Goal: Task Accomplishment & Management: Complete application form

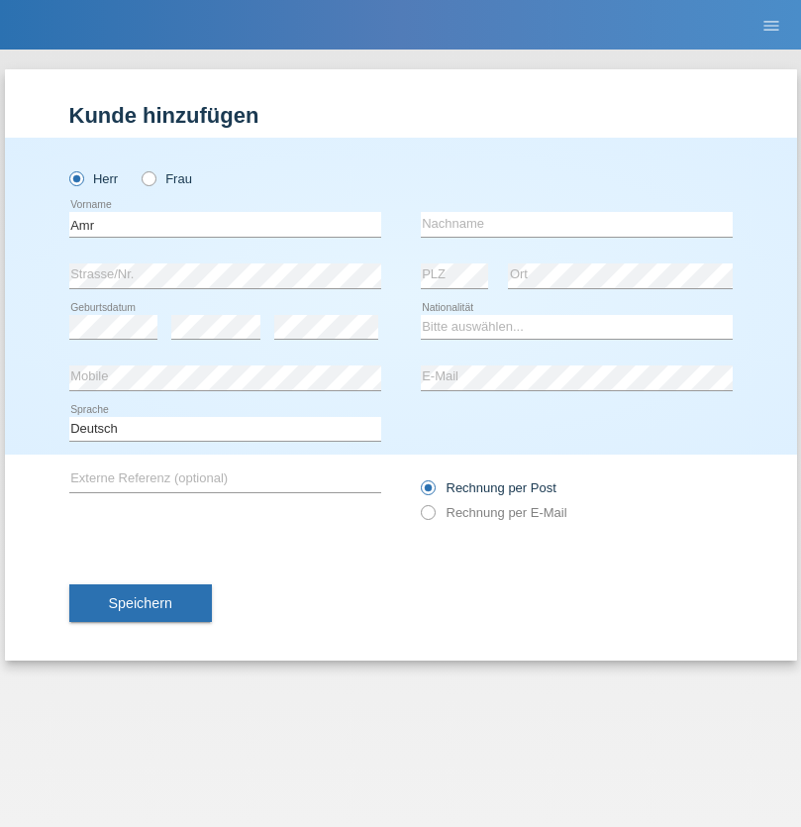
type input "Amr"
click at [576, 224] on input "text" at bounding box center [577, 224] width 312 height 25
type input "Abouelwafa"
select select "CH"
radio input "true"
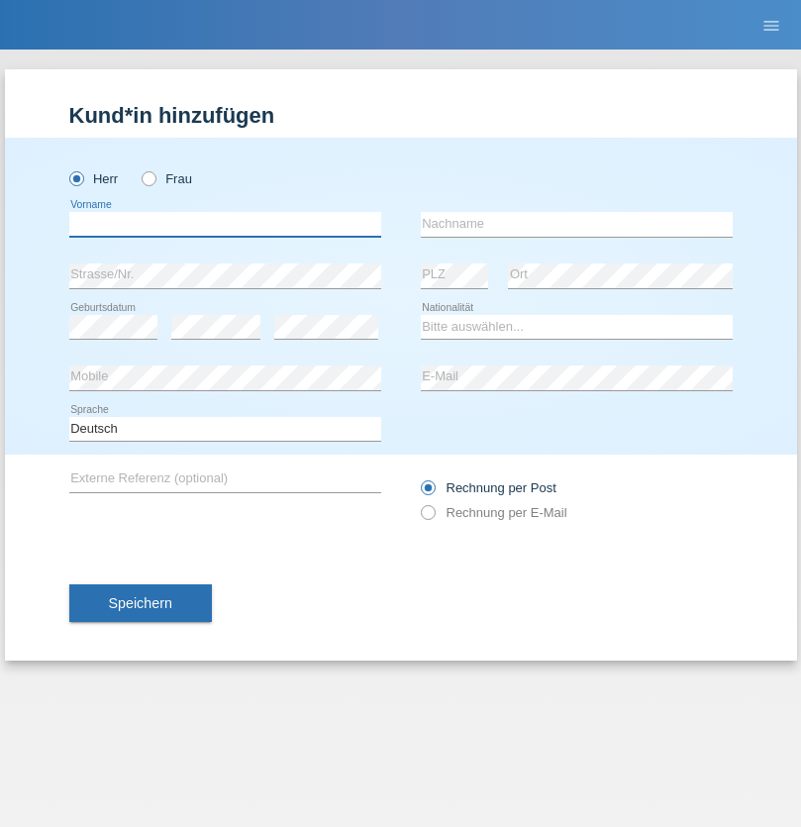
click at [225, 224] on input "text" at bounding box center [225, 224] width 312 height 25
type input "[PERSON_NAME]"
click at [576, 224] on input "text" at bounding box center [577, 224] width 312 height 25
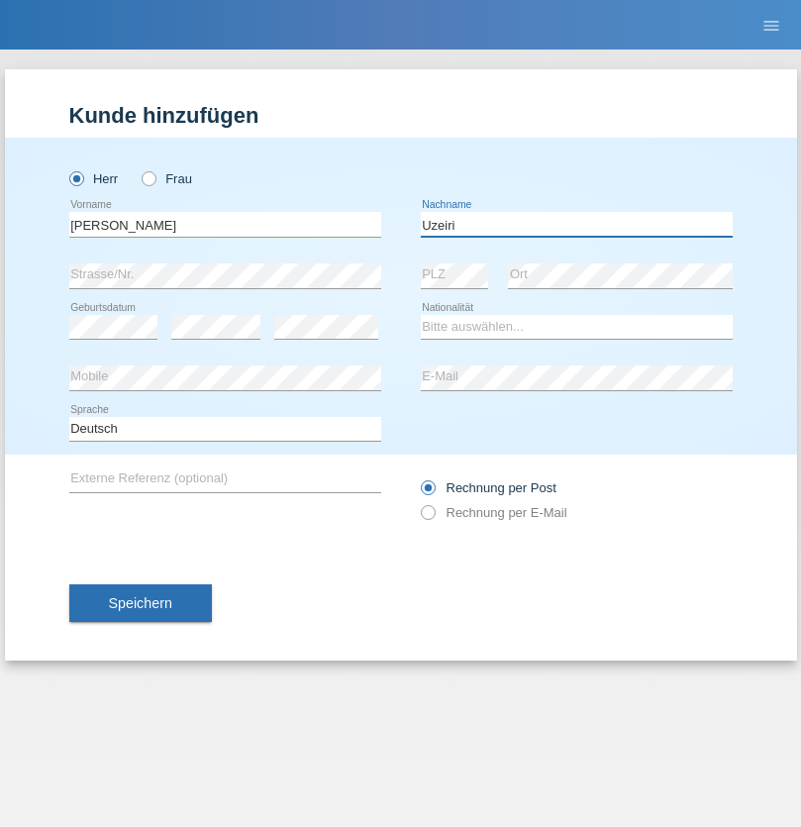
type input "Uzeiri"
select select "MK"
select select "C"
select select "15"
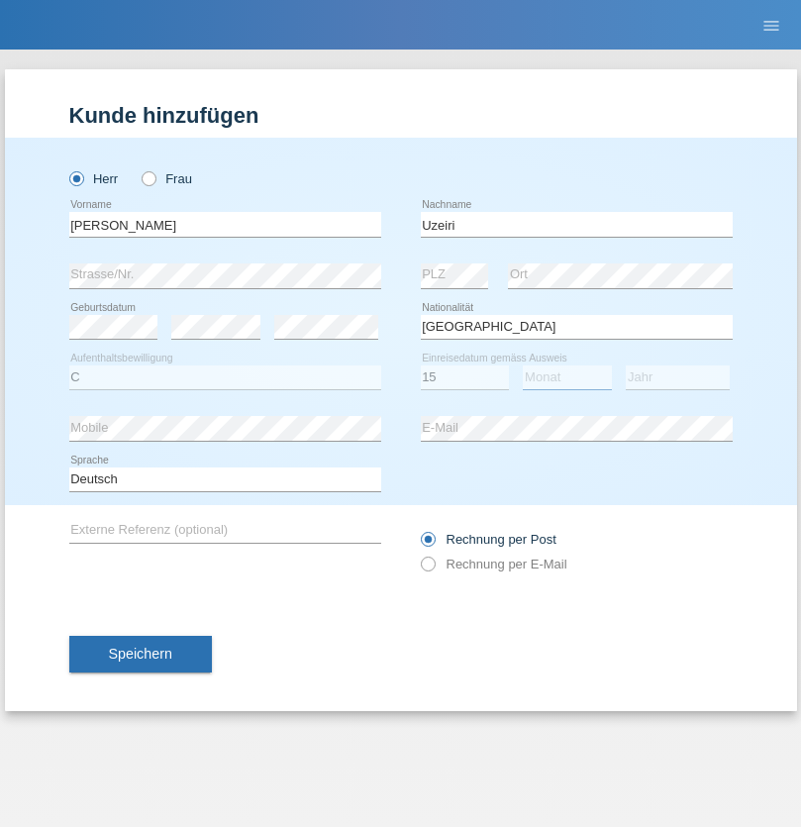
select select "03"
select select "1995"
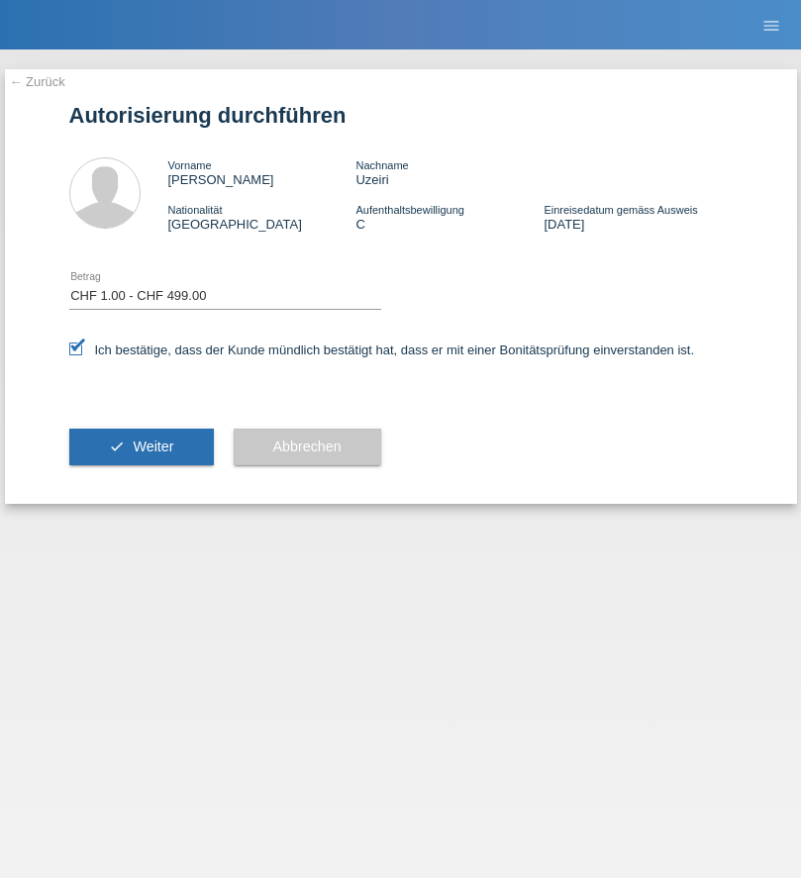
select select "1"
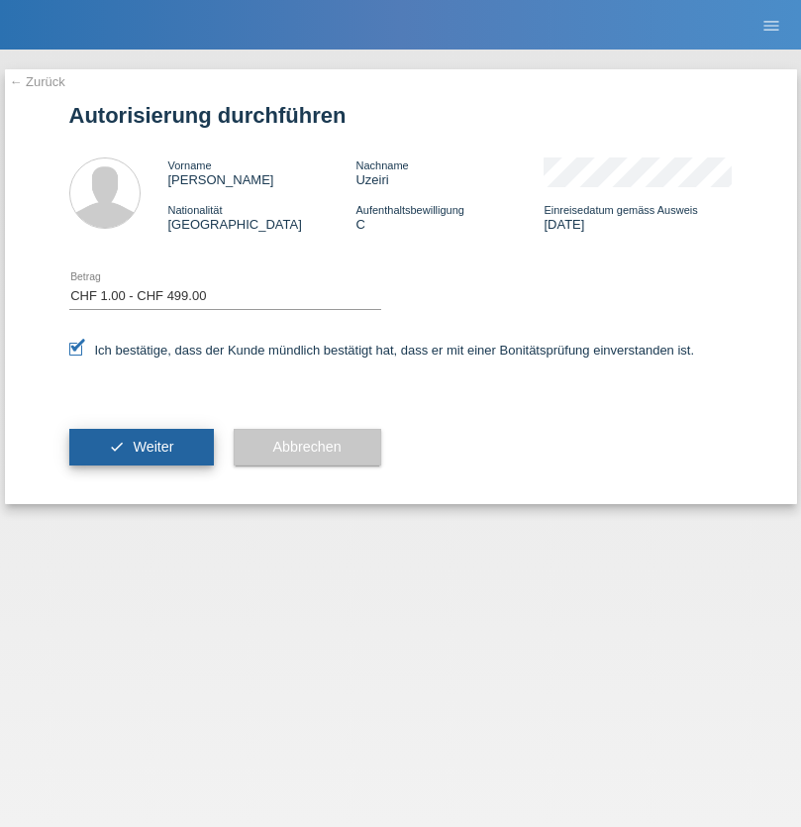
click at [141, 446] on span "Weiter" at bounding box center [153, 447] width 41 height 16
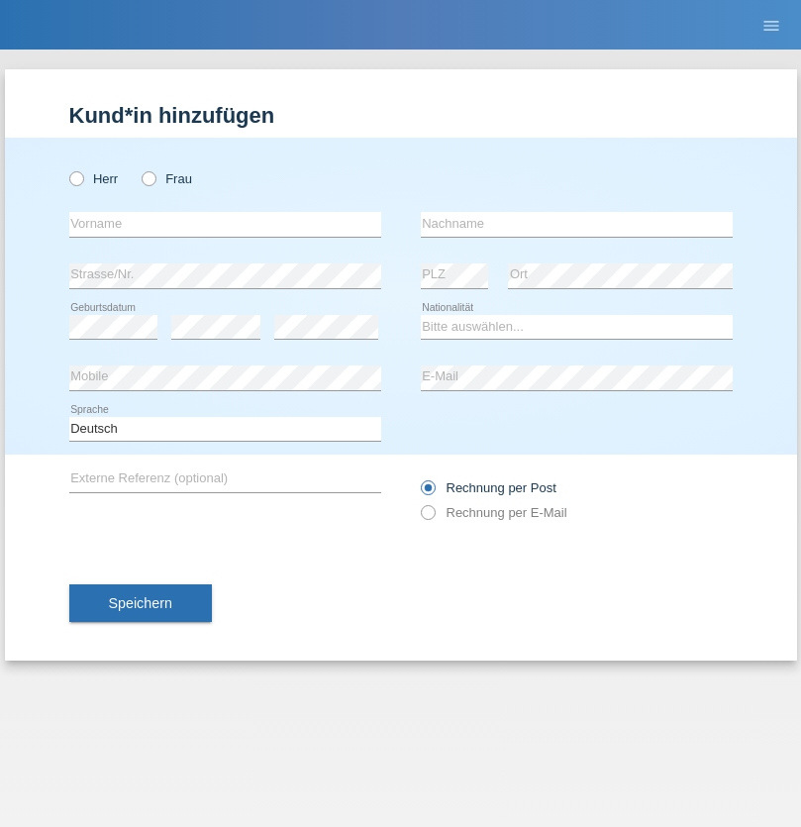
radio input "true"
click at [225, 224] on input "text" at bounding box center [225, 224] width 312 height 25
type input "Amr"
click at [576, 224] on input "text" at bounding box center [577, 224] width 312 height 25
type input "Abouelwafa"
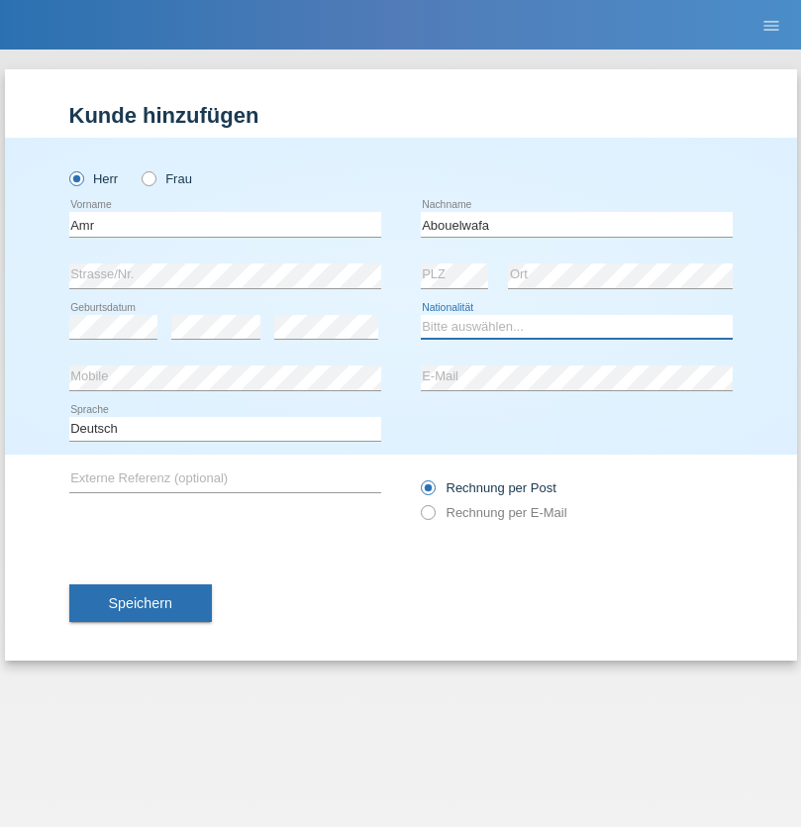
select select "CH"
radio input "true"
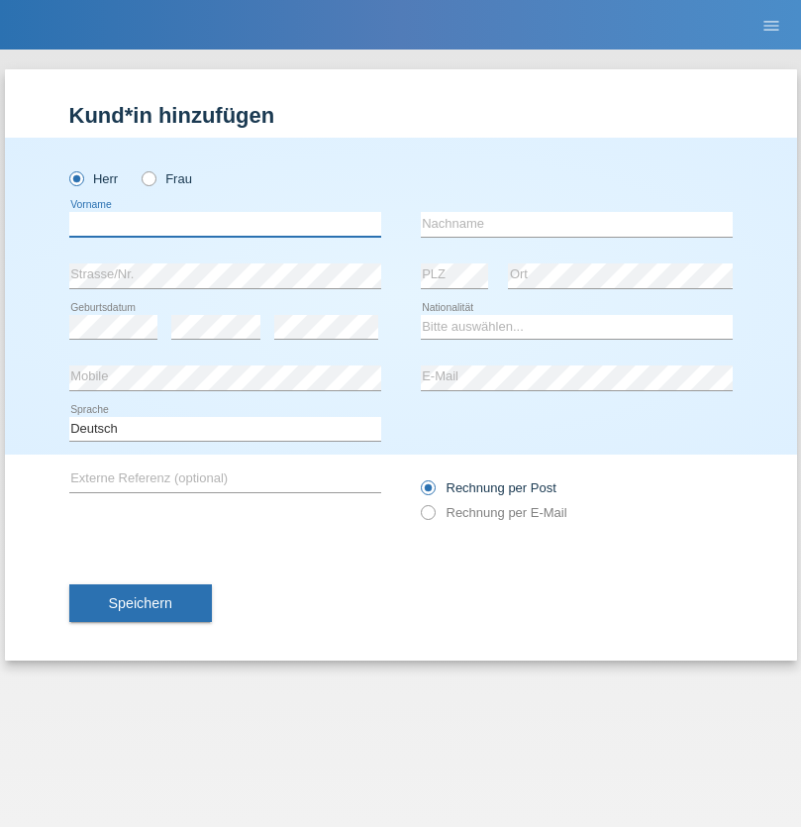
click at [225, 224] on input "text" at bounding box center [225, 224] width 312 height 25
type input "[PERSON_NAME]"
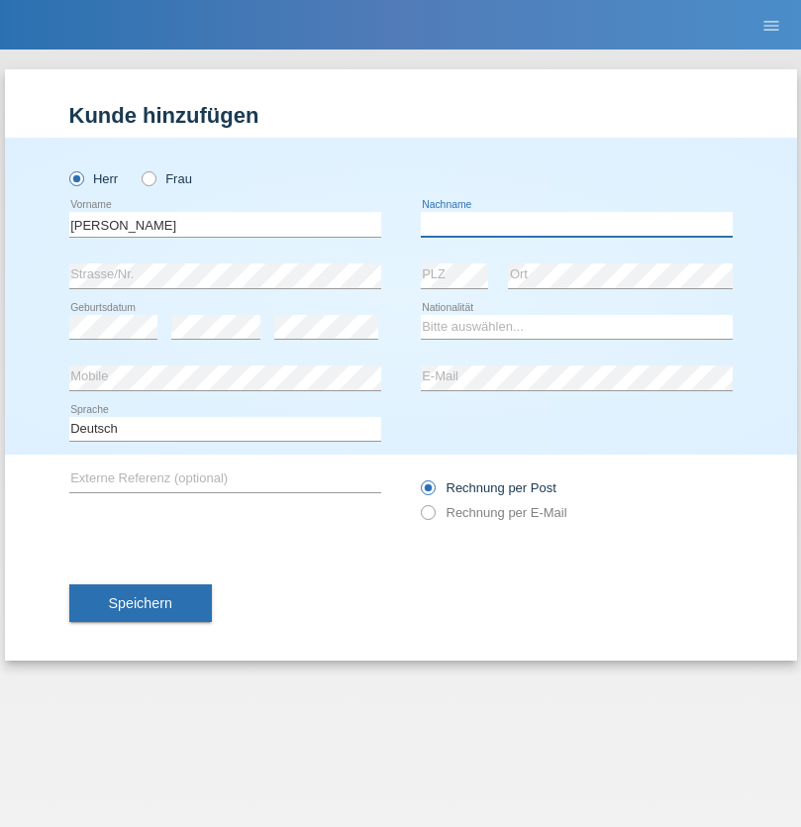
click at [576, 224] on input "text" at bounding box center [577, 224] width 312 height 25
type input "Traksel"
select select "DE"
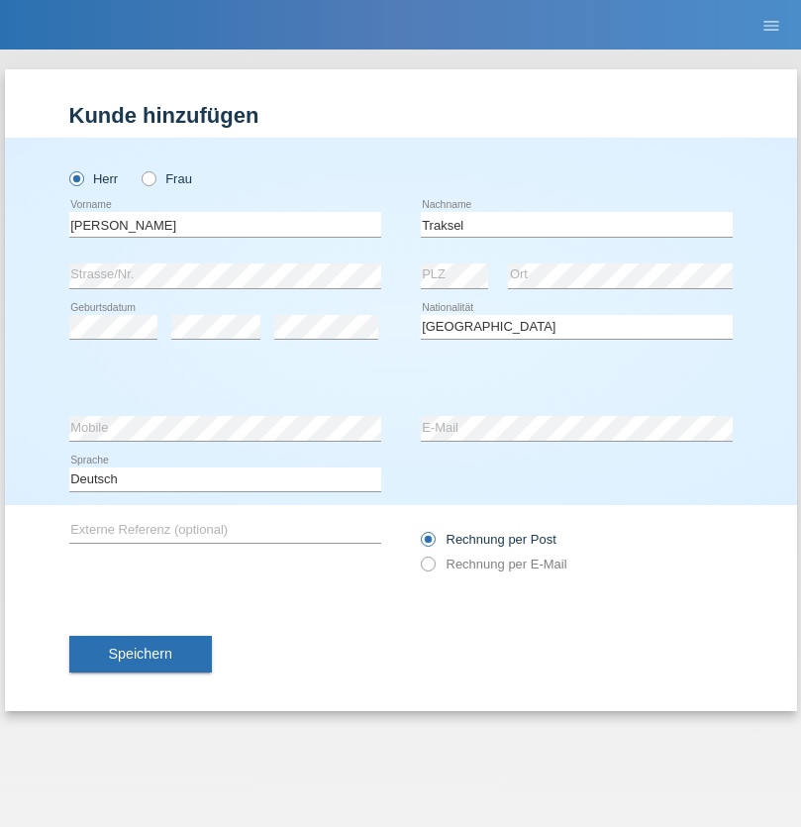
select select "C"
select select "01"
select select "07"
select select "2008"
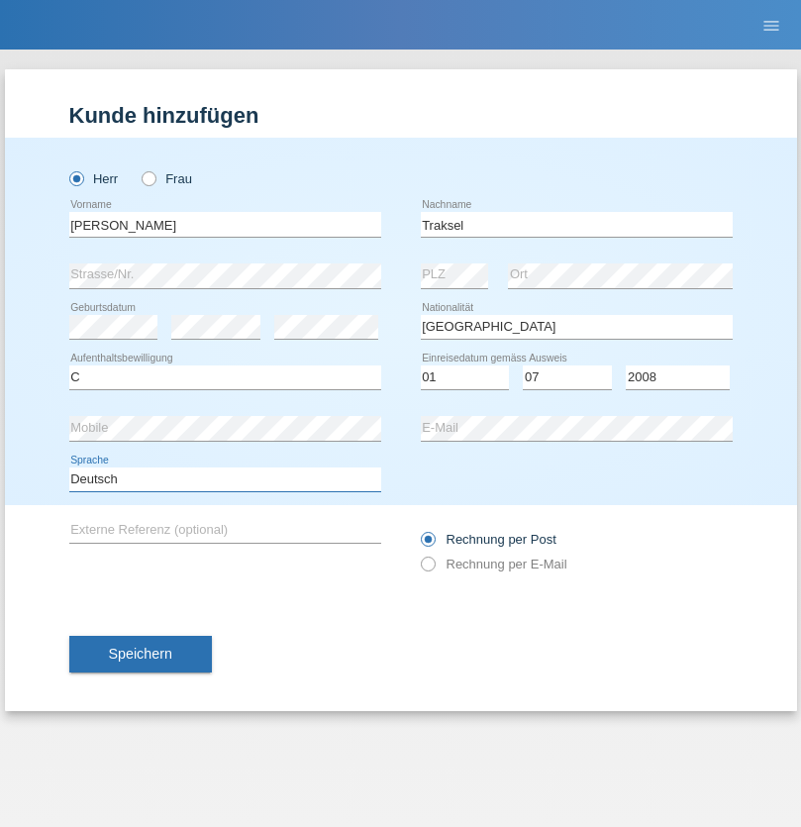
select select "en"
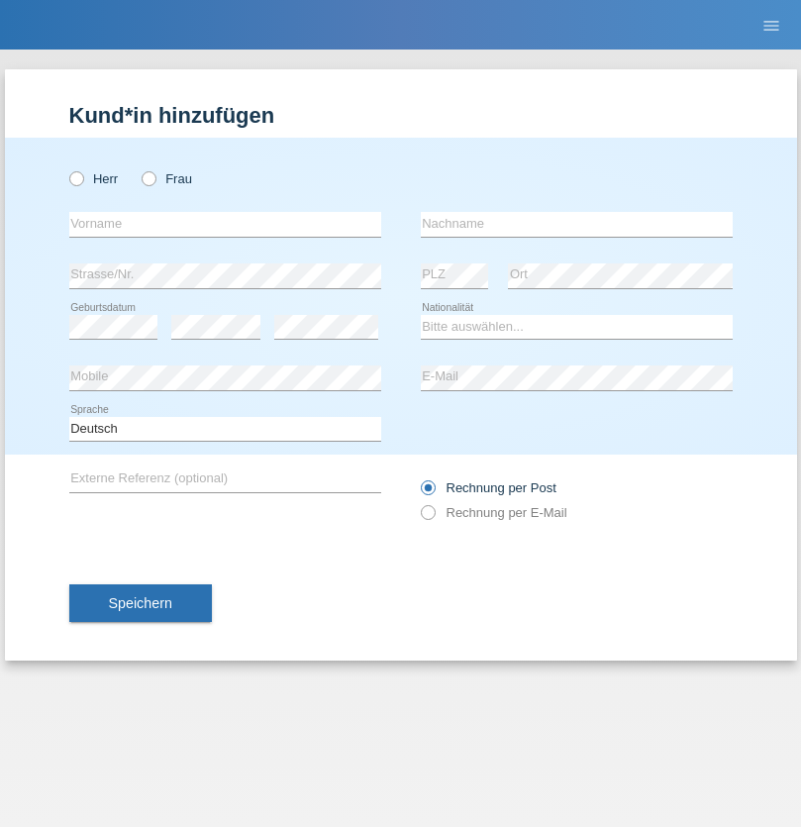
radio input "true"
select select "RS"
select select "C"
select select "08"
select select "10"
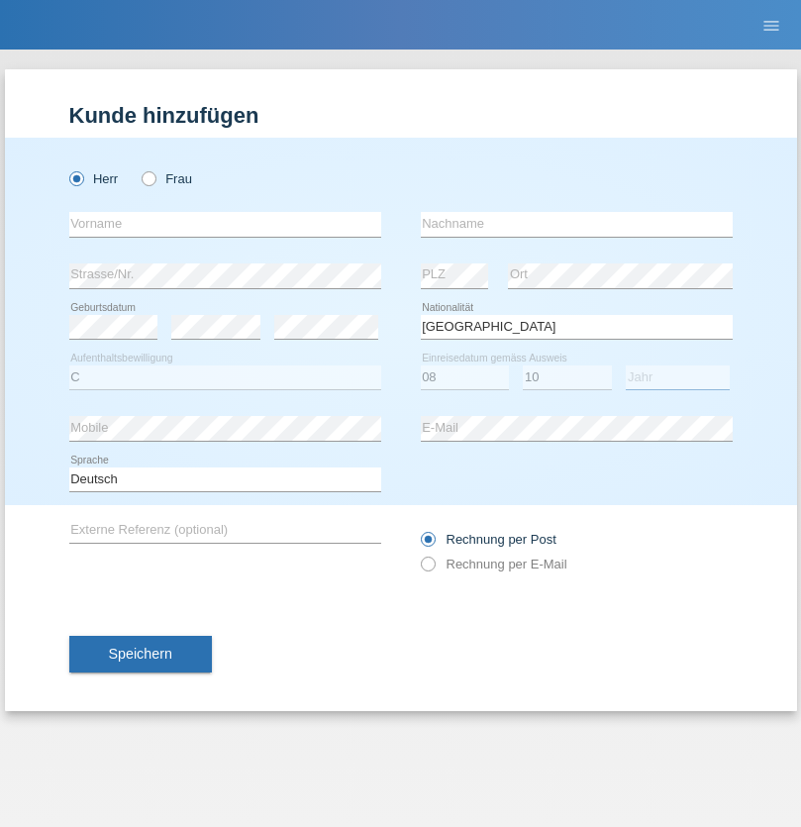
select select "2006"
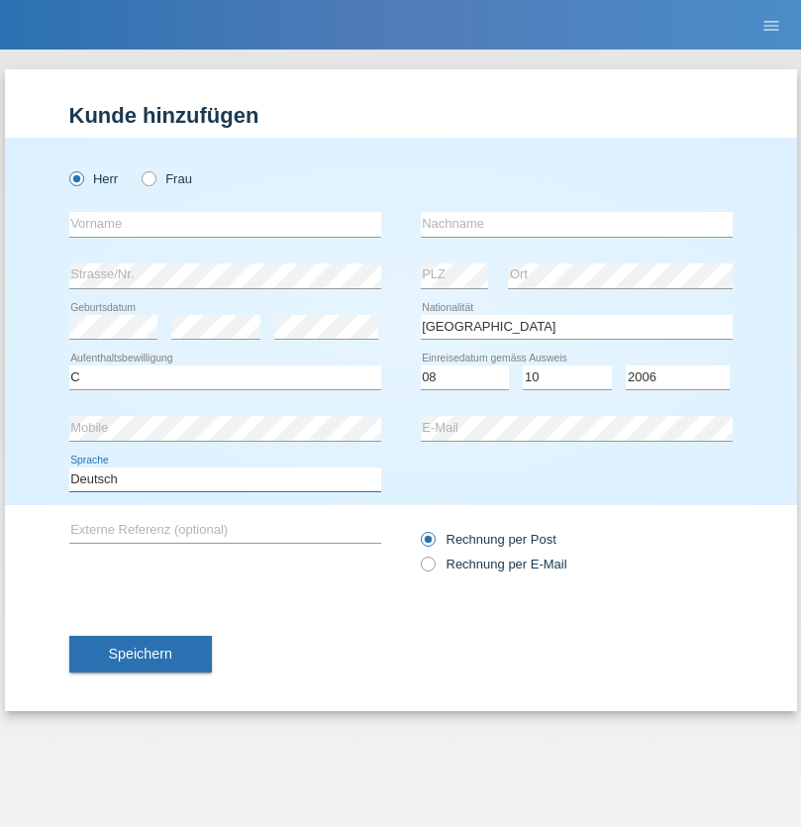
select select "en"
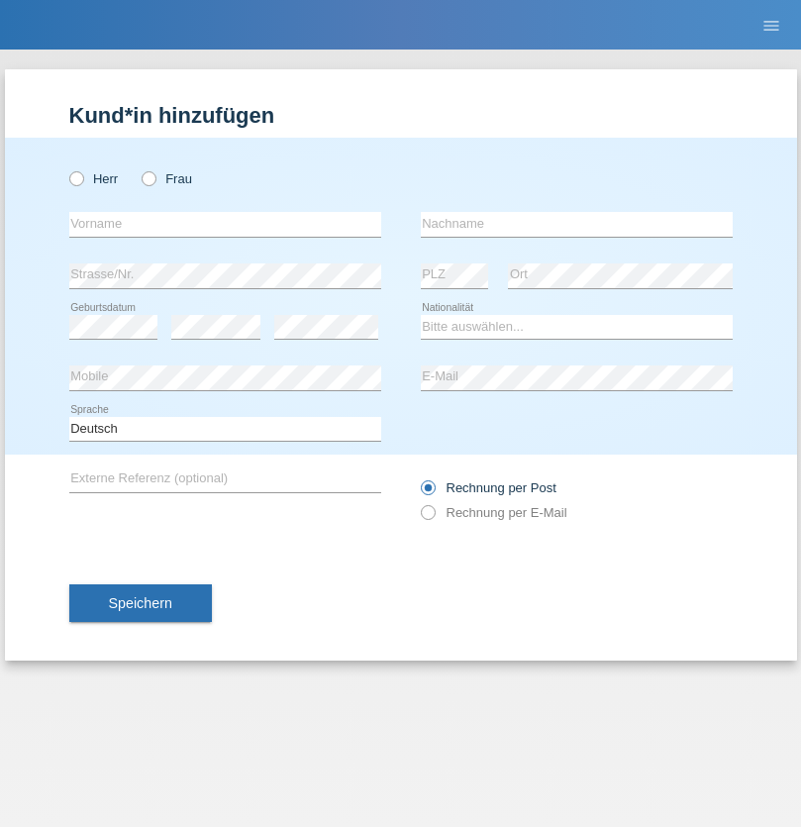
radio input "true"
click at [225, 224] on input "text" at bounding box center [225, 224] width 312 height 25
type input "Sladjan"
click at [576, 224] on input "text" at bounding box center [577, 224] width 312 height 25
type input "Pejic"
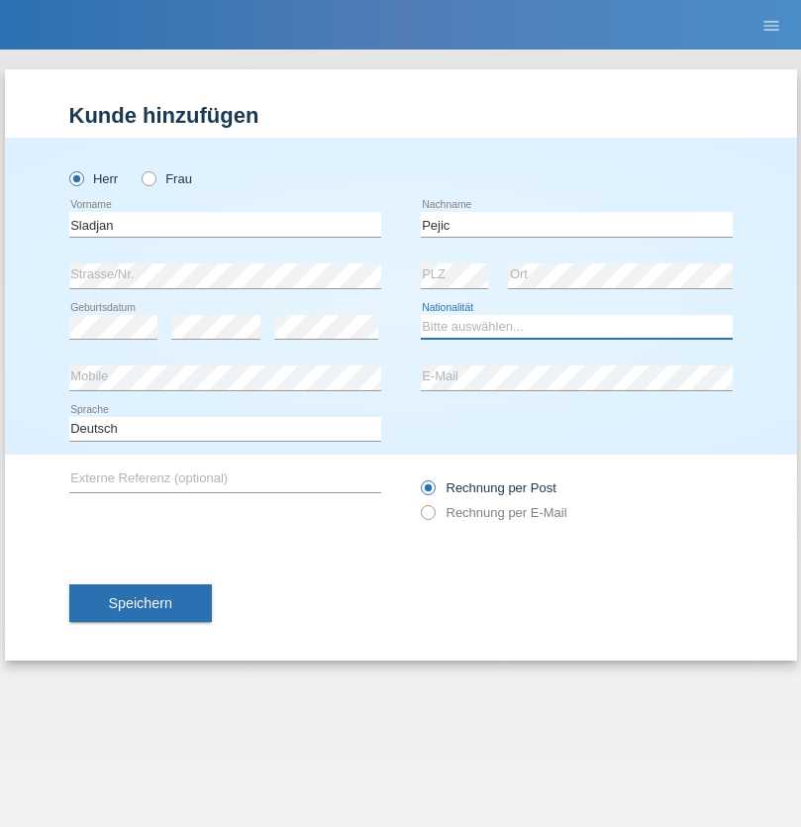
select select "CH"
radio input "true"
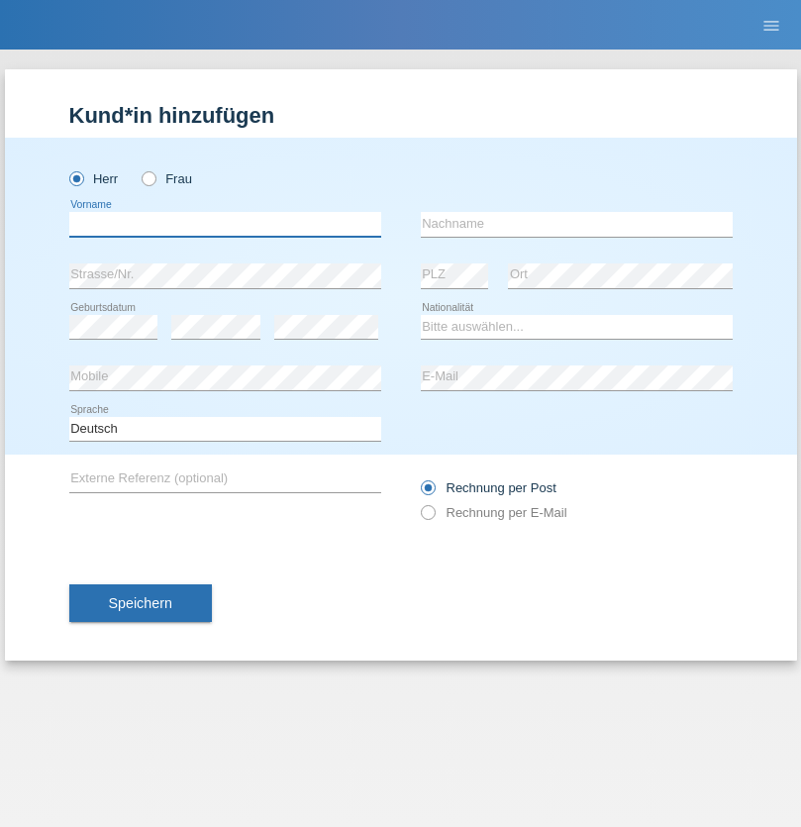
click at [225, 224] on input "text" at bounding box center [225, 224] width 312 height 25
type input "Mohammad Qais"
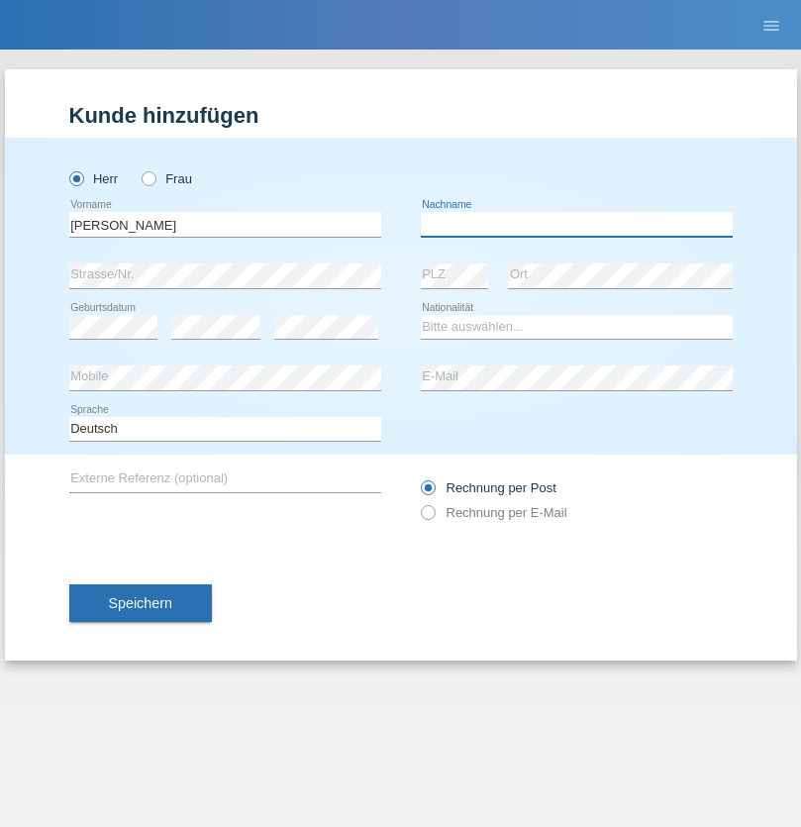
click at [576, 224] on input "text" at bounding box center [577, 224] width 312 height 25
type input "Nemani"
select select "AF"
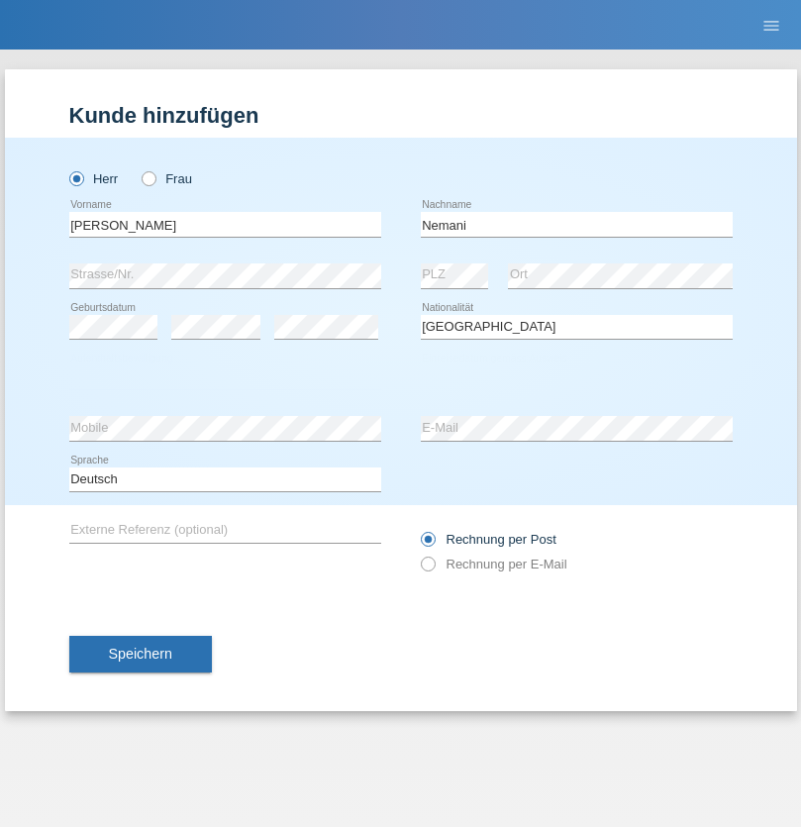
select select "C"
select select "02"
select select "01"
select select "2021"
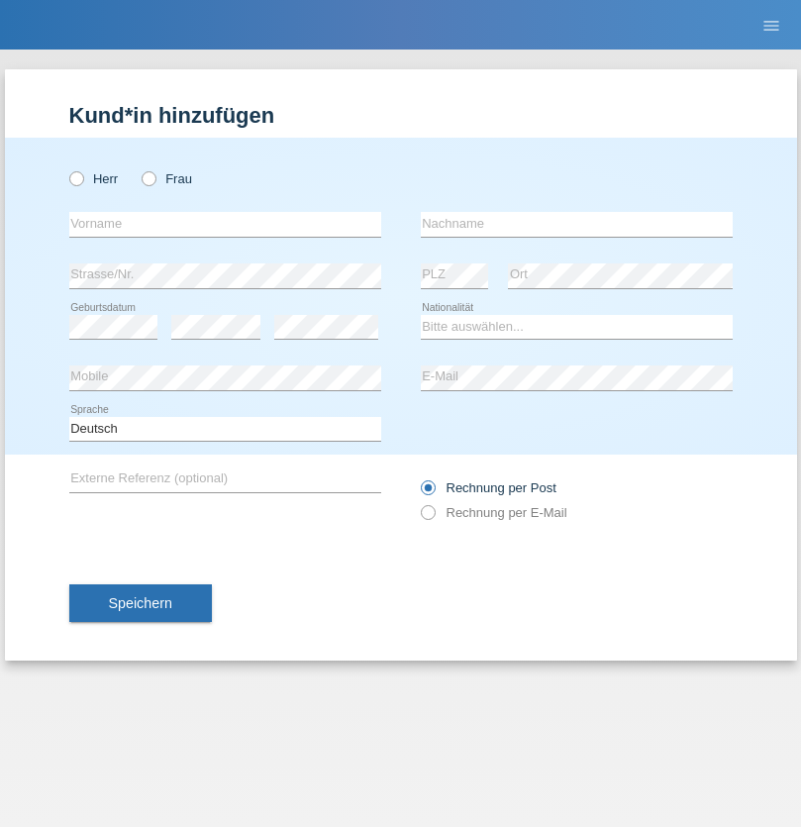
radio input "true"
